Goal: Information Seeking & Learning: Understand process/instructions

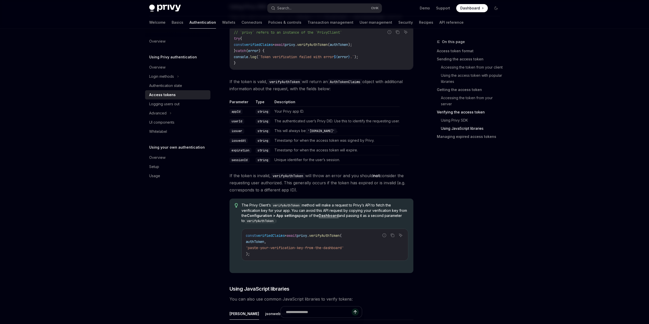
scroll to position [48, 0]
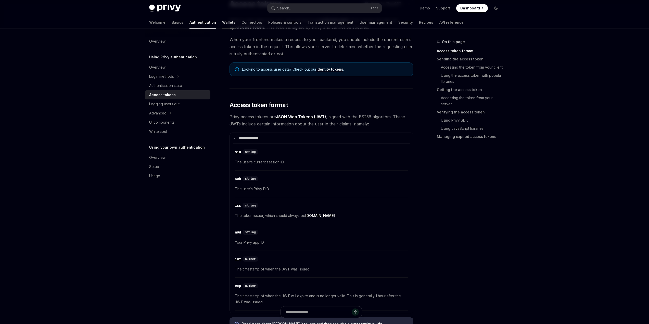
click at [222, 21] on link "Wallets" at bounding box center [228, 22] width 13 height 12
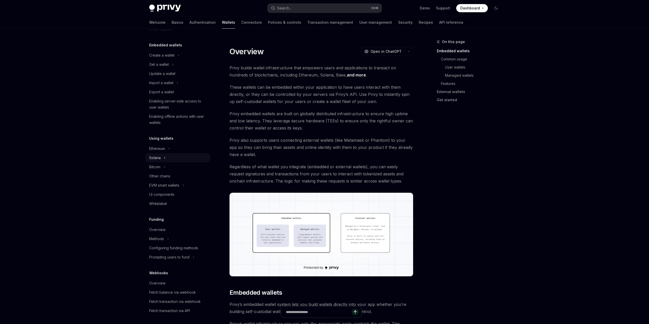
scroll to position [25, 0]
click at [169, 157] on div "Solana" at bounding box center [177, 155] width 65 height 9
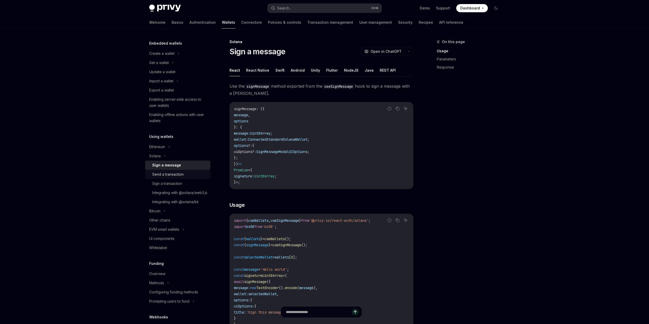
click at [170, 176] on div "Send a transaction" at bounding box center [167, 174] width 31 height 6
type textarea "*"
